Goal: Check status: Check status

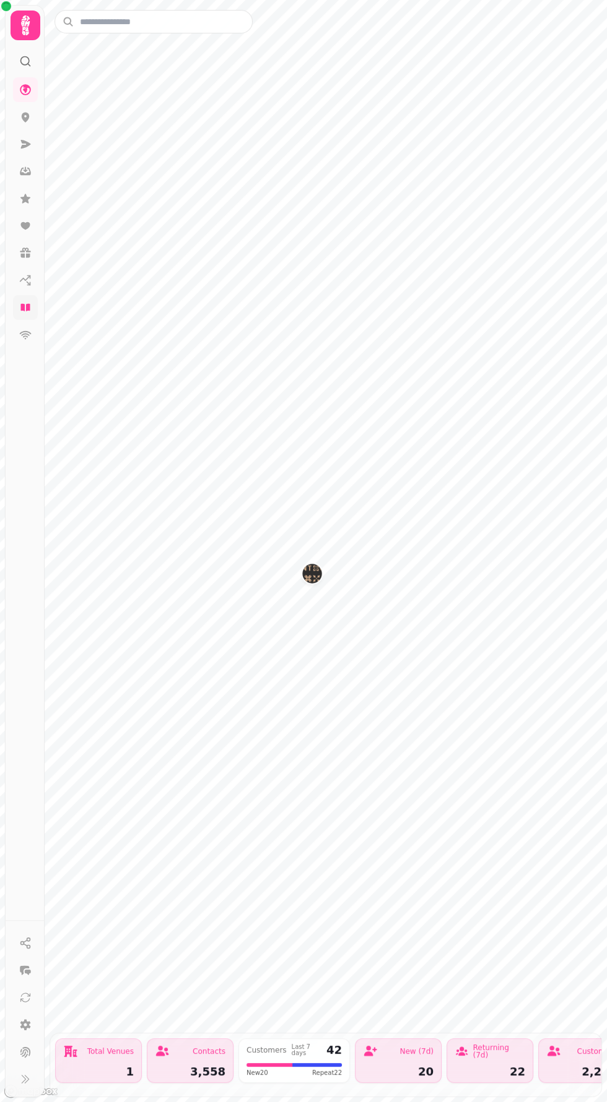
click at [27, 305] on icon at bounding box center [24, 307] width 9 height 7
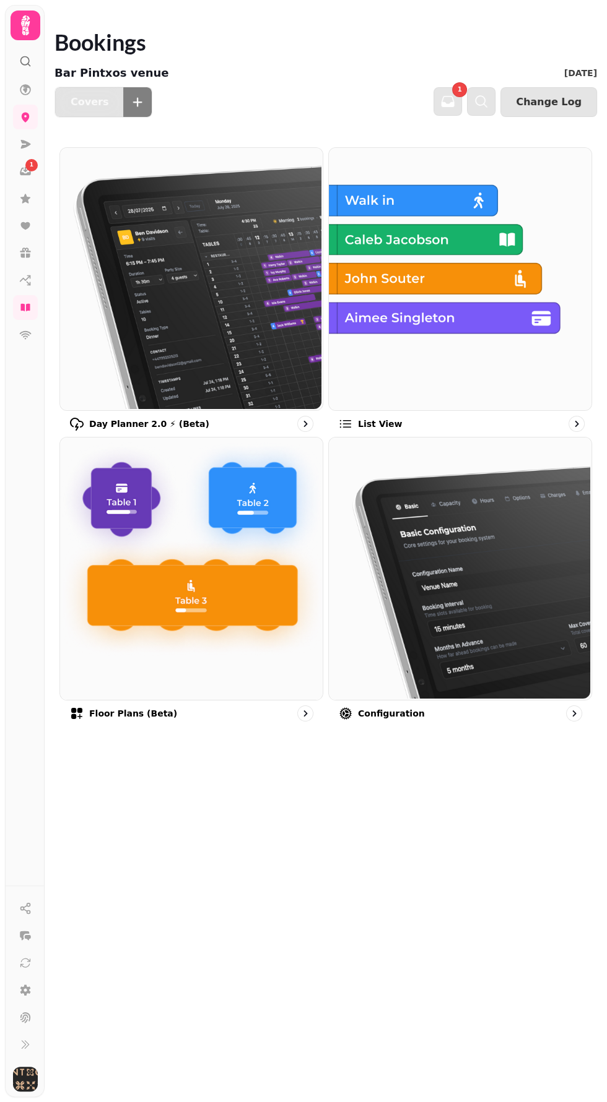
click at [433, 288] on img at bounding box center [458, 278] width 262 height 262
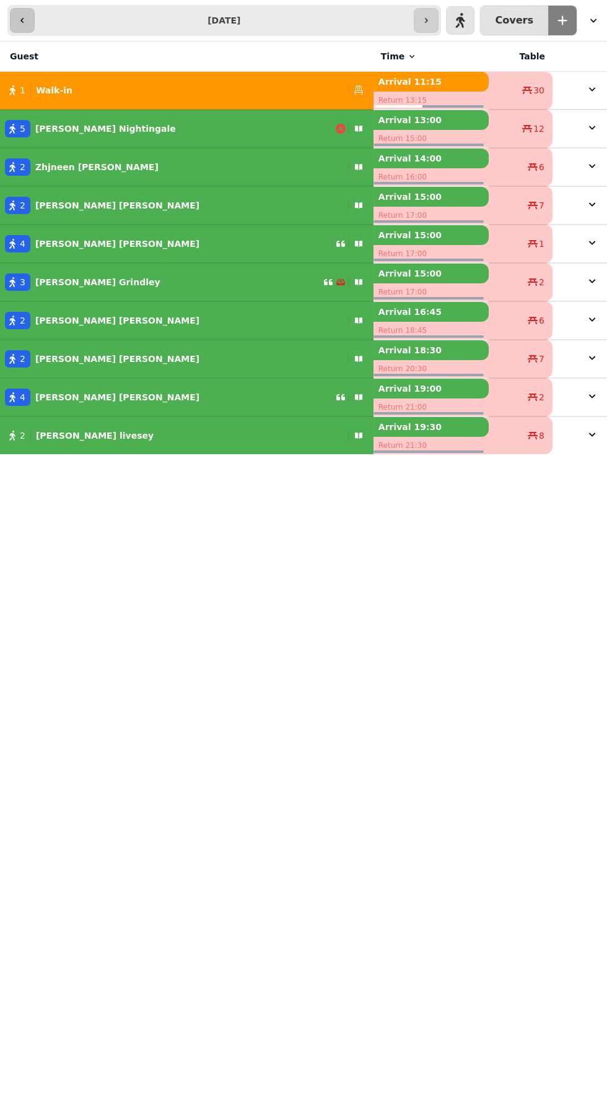
click at [22, 20] on icon "button" at bounding box center [22, 20] width 10 height 10
type input "**********"
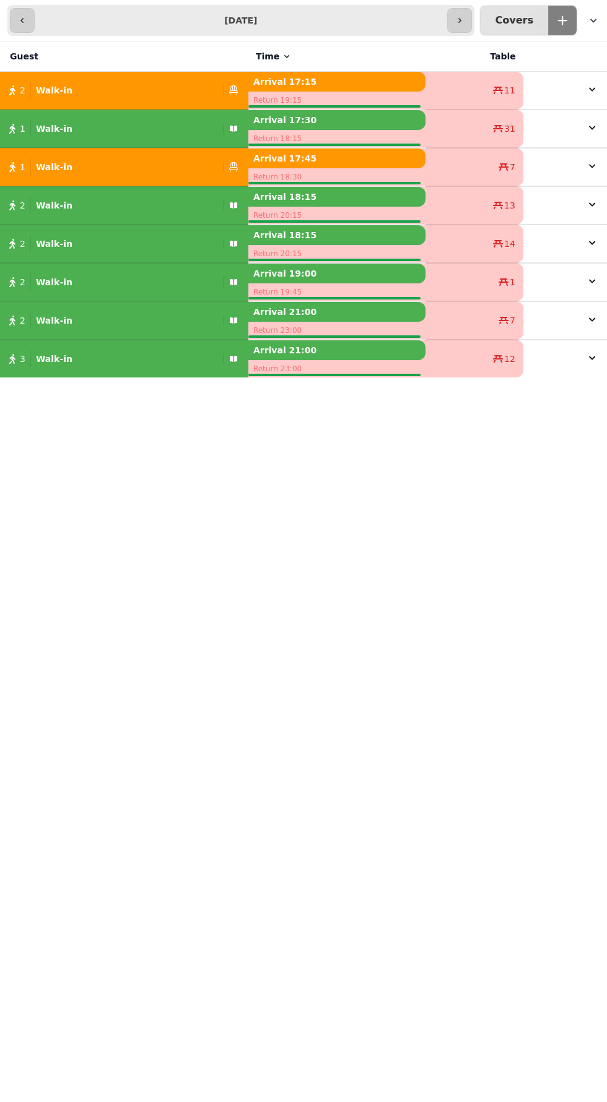
click at [592, 20] on icon "button" at bounding box center [593, 20] width 12 height 12
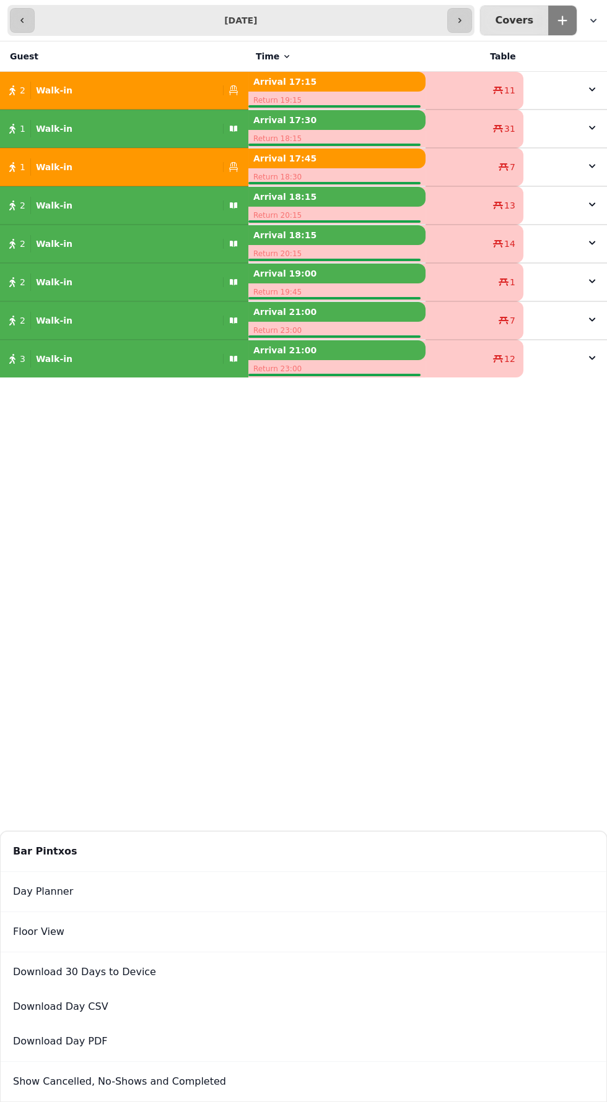
click at [592, 20] on icon "button" at bounding box center [593, 20] width 12 height 12
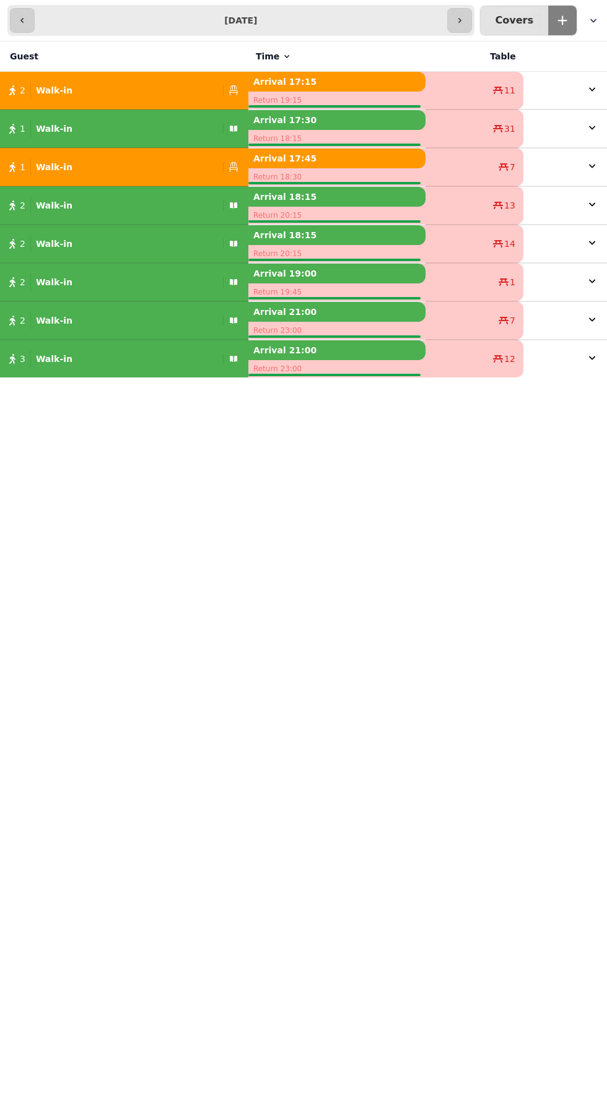
click at [592, 20] on icon "button" at bounding box center [593, 20] width 12 height 12
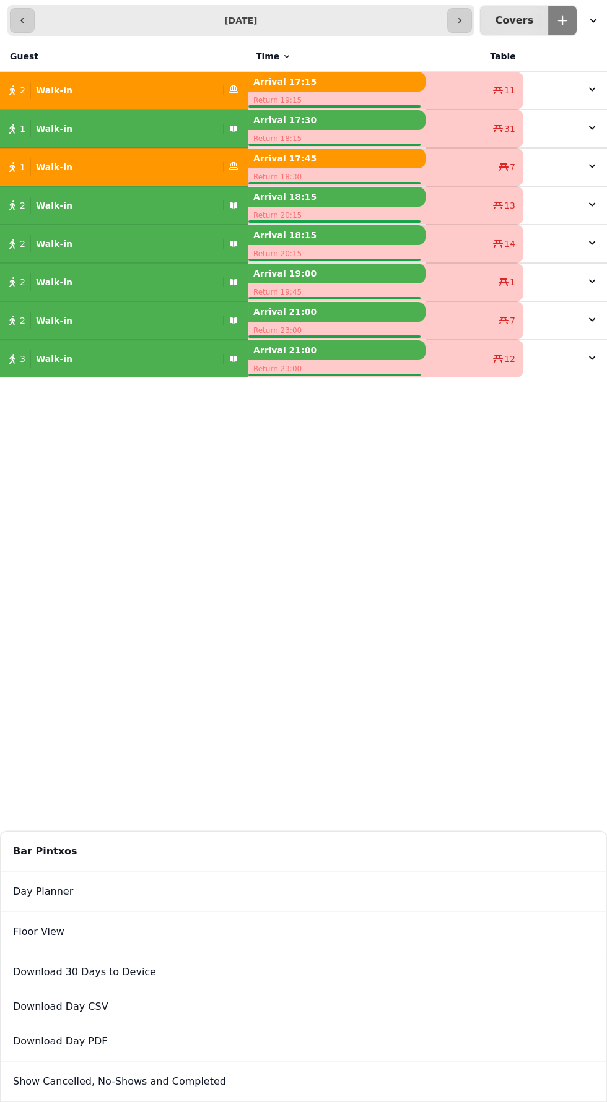
click at [124, 1082] on button "Show Cancelled, No-Shows and Completed" at bounding box center [303, 1082] width 600 height 35
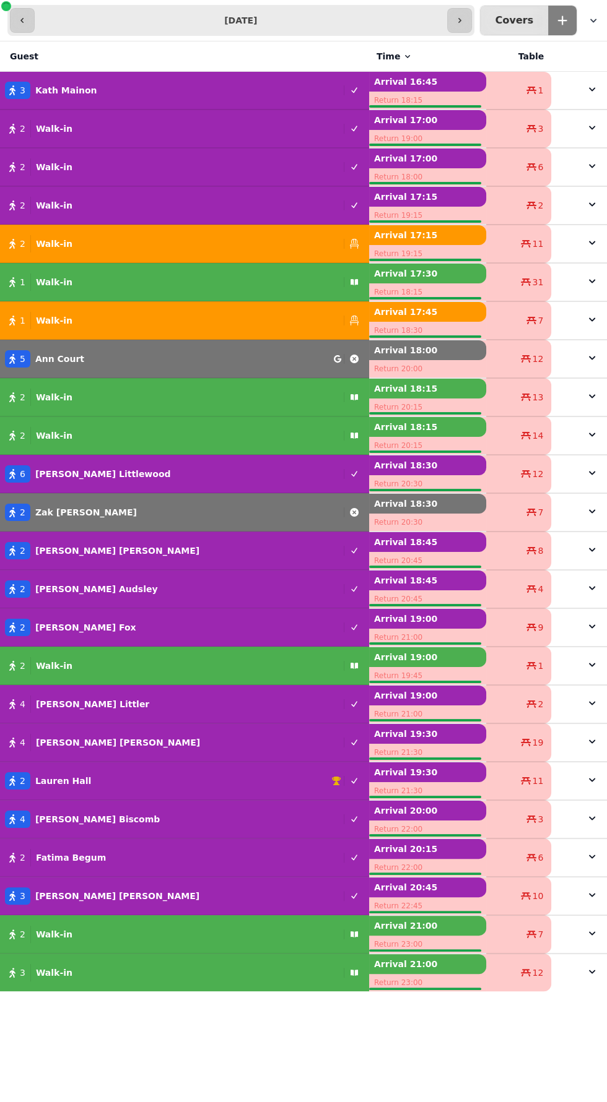
click at [592, 20] on icon "button" at bounding box center [593, 20] width 12 height 12
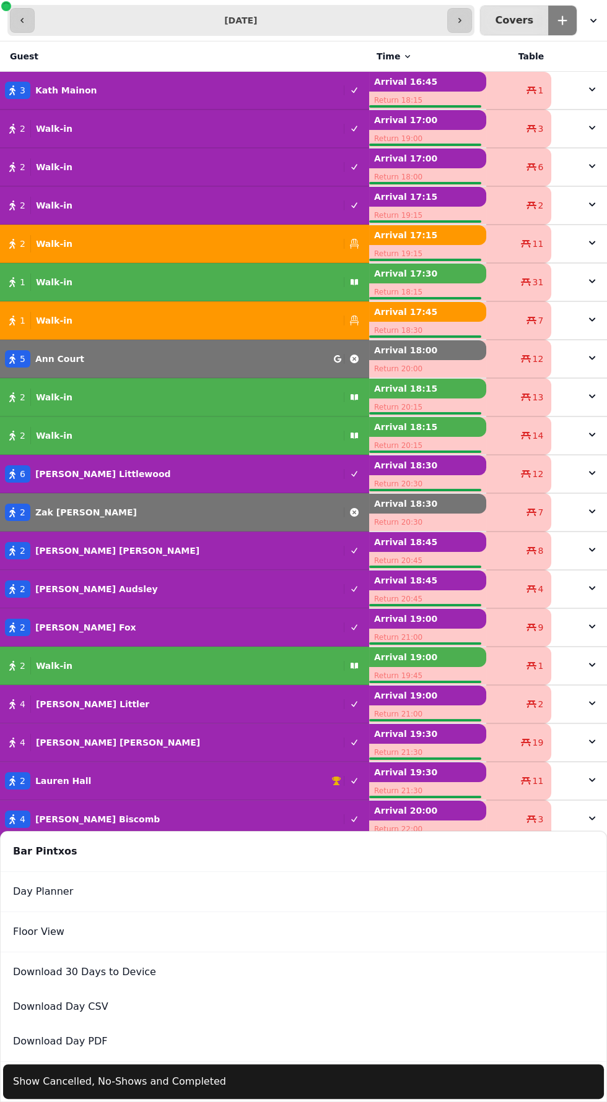
click at [171, 1084] on button "Show Cancelled, No-Shows and Completed" at bounding box center [303, 1082] width 600 height 35
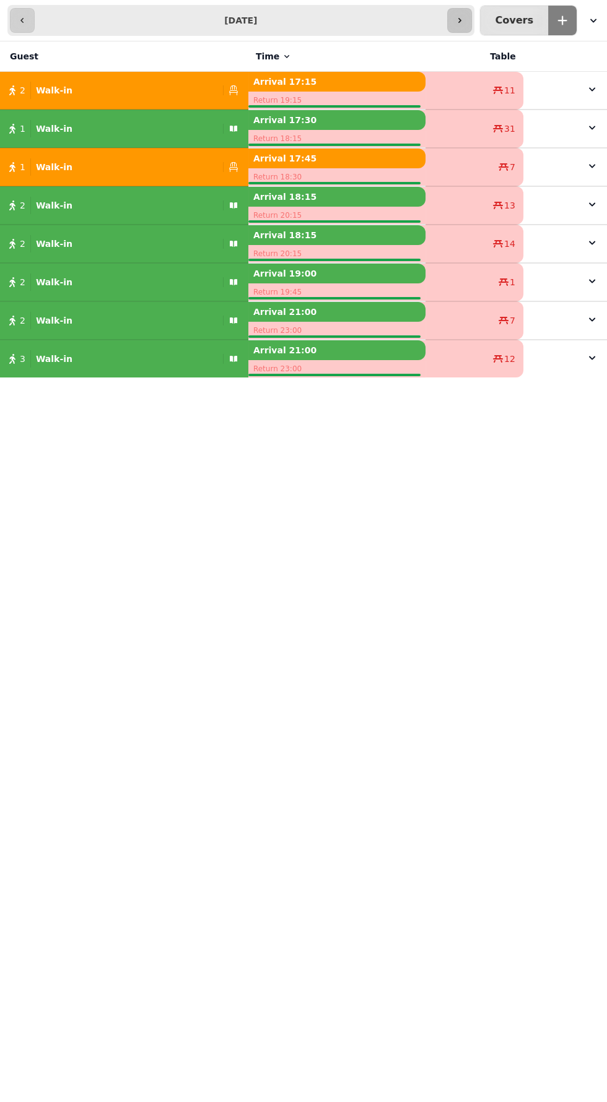
click at [464, 20] on icon "button" at bounding box center [459, 20] width 10 height 10
type input "**********"
